Goal: Information Seeking & Learning: Learn about a topic

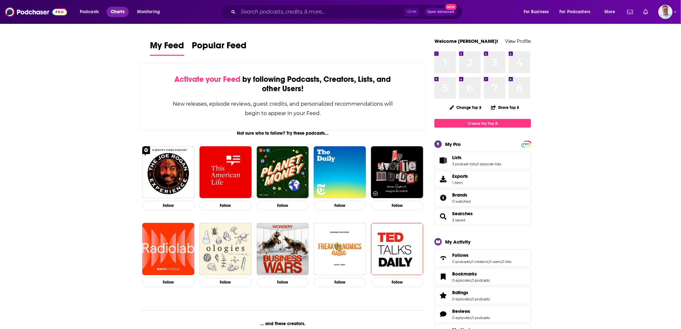
click at [117, 14] on span "Charts" at bounding box center [118, 11] width 14 height 9
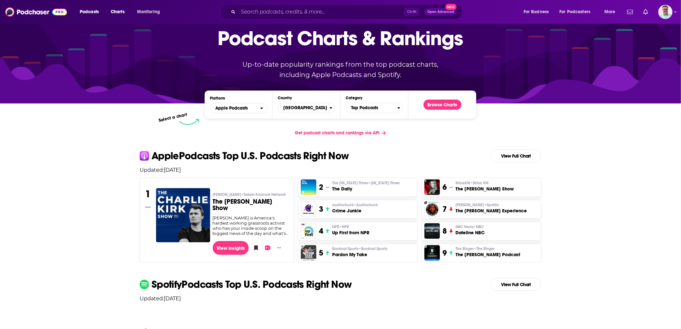
scroll to position [36, 0]
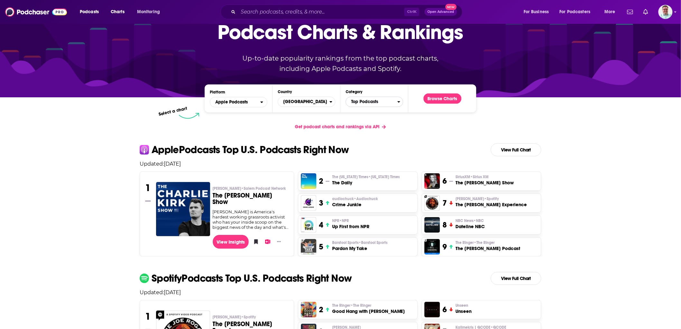
click at [372, 99] on span "Top Podcasts" at bounding box center [372, 101] width 52 height 11
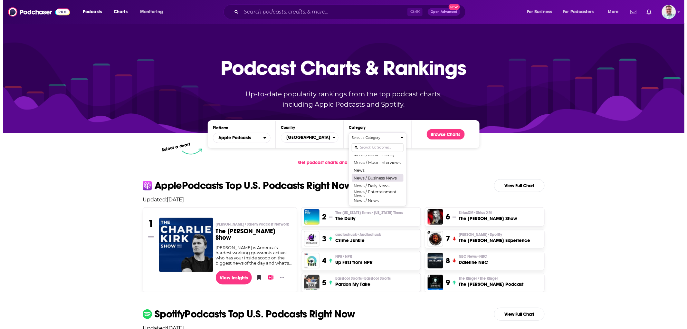
scroll to position [417, 0]
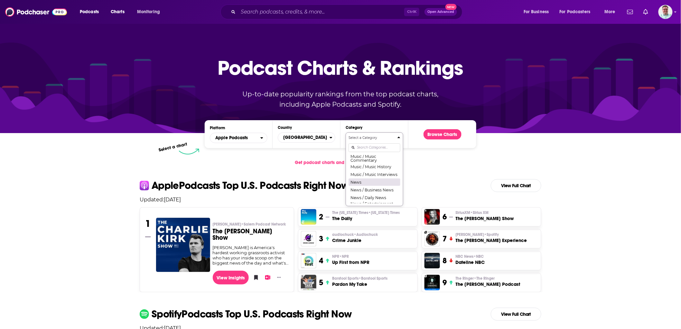
click at [364, 186] on button "News" at bounding box center [375, 182] width 52 height 8
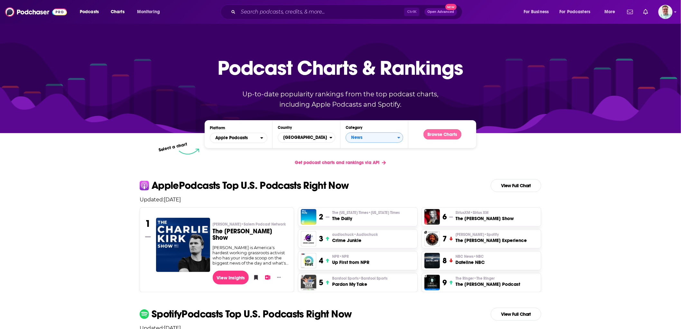
click at [445, 135] on button "Browse Charts" at bounding box center [443, 134] width 38 height 10
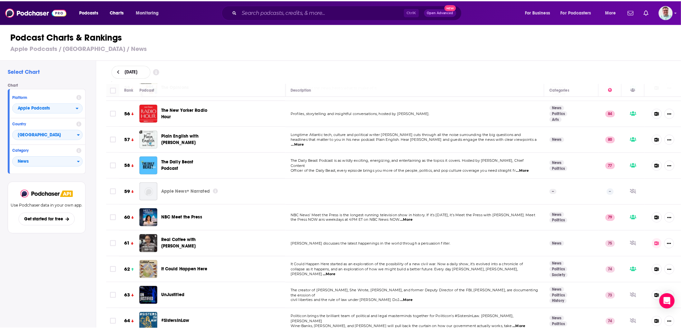
scroll to position [1443, 0]
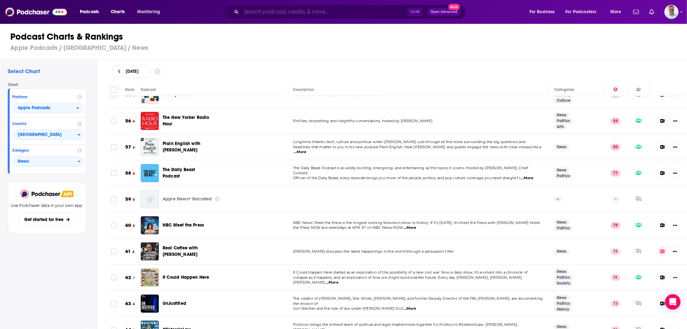
click at [250, 11] on input "Search podcasts, credits, & more..." at bounding box center [324, 12] width 166 height 10
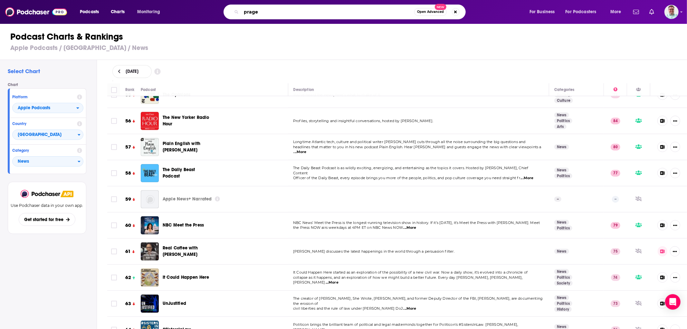
type input "prager"
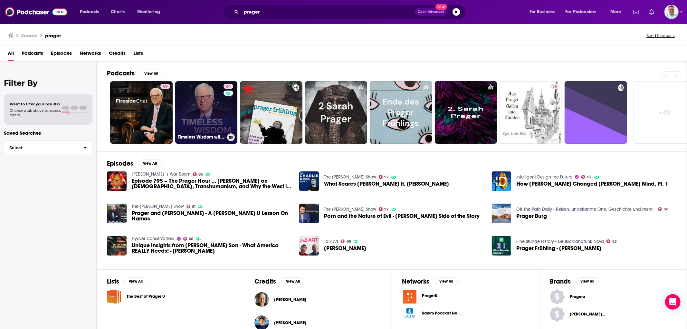
click at [206, 102] on link "64 Timeless Wisdom with [PERSON_NAME]" at bounding box center [206, 112] width 62 height 62
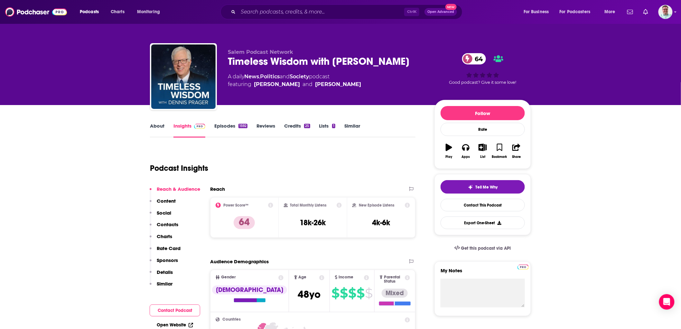
click at [168, 233] on p "Charts" at bounding box center [164, 236] width 15 height 6
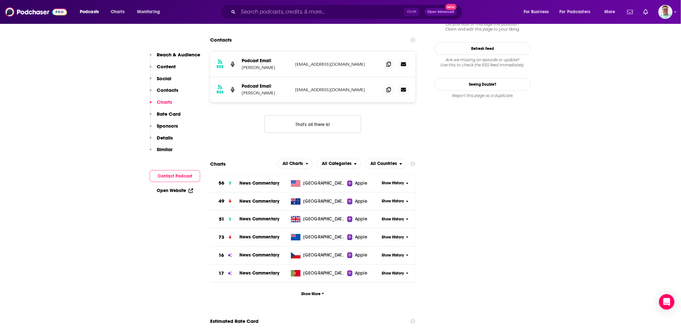
scroll to position [684, 0]
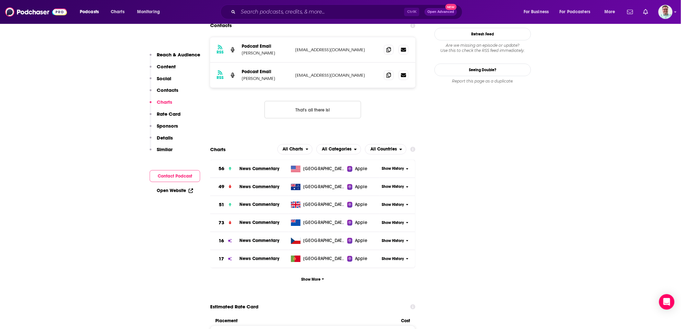
click at [396, 166] on span "Show History" at bounding box center [393, 168] width 22 height 5
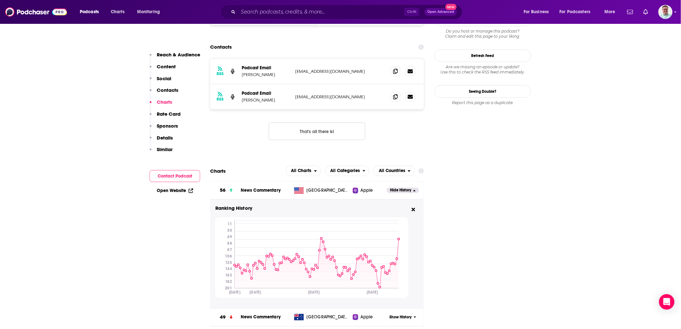
scroll to position [648, 0]
